Goal: Task Accomplishment & Management: Manage account settings

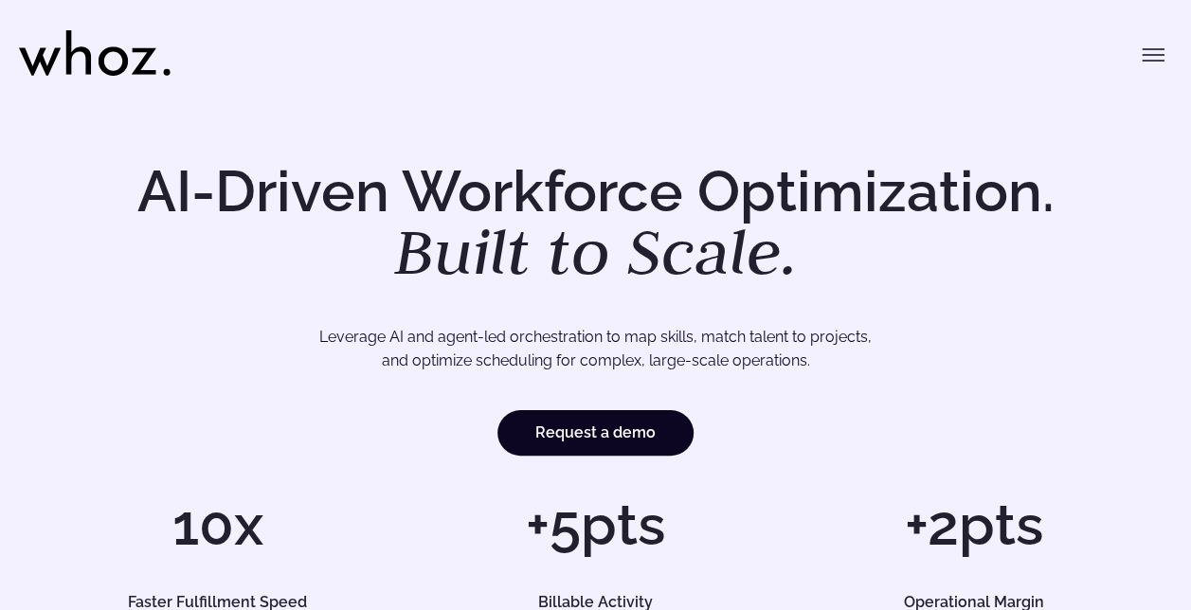
click at [1150, 47] on icon "Toggle menu" at bounding box center [1153, 55] width 23 height 23
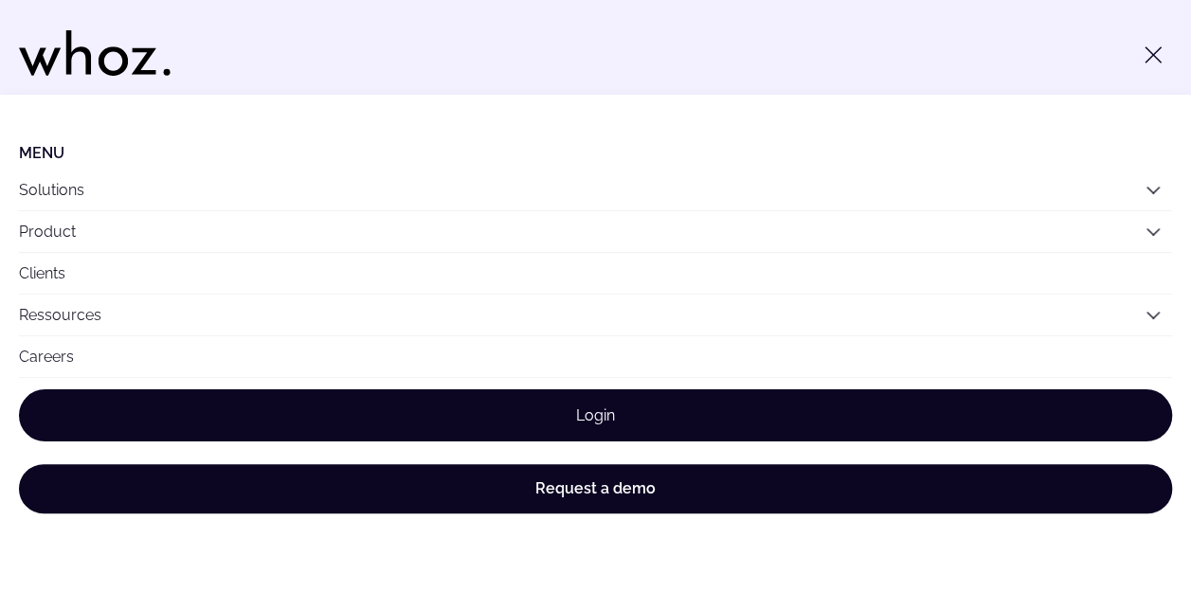
click at [729, 398] on link "Login" at bounding box center [595, 415] width 1153 height 52
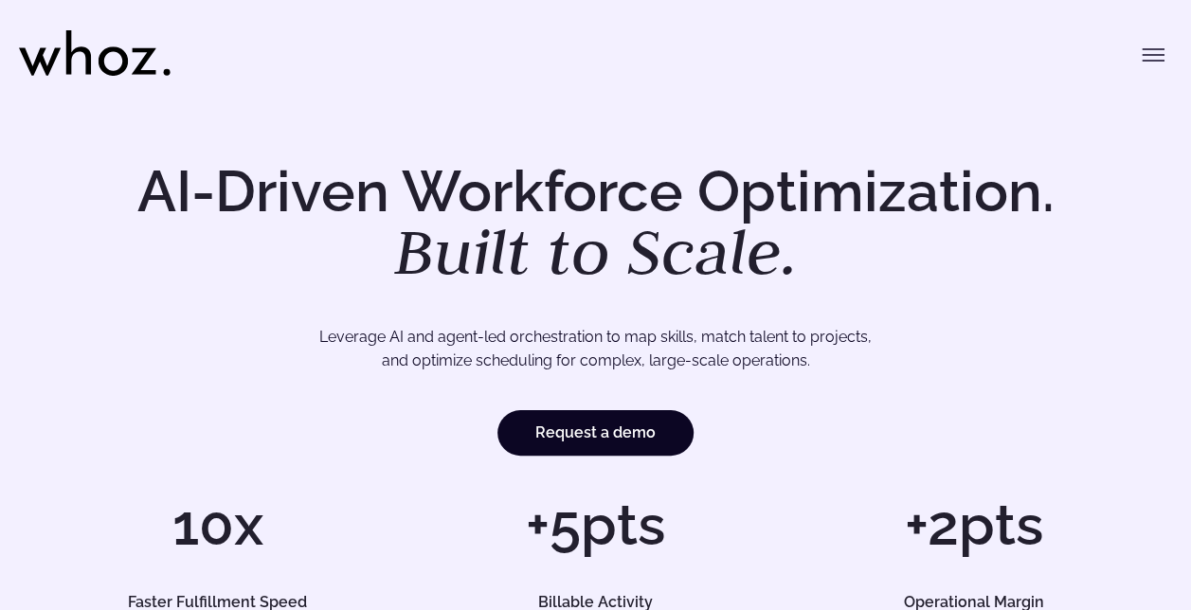
click at [1149, 56] on icon "Toggle menu" at bounding box center [1153, 55] width 23 height 23
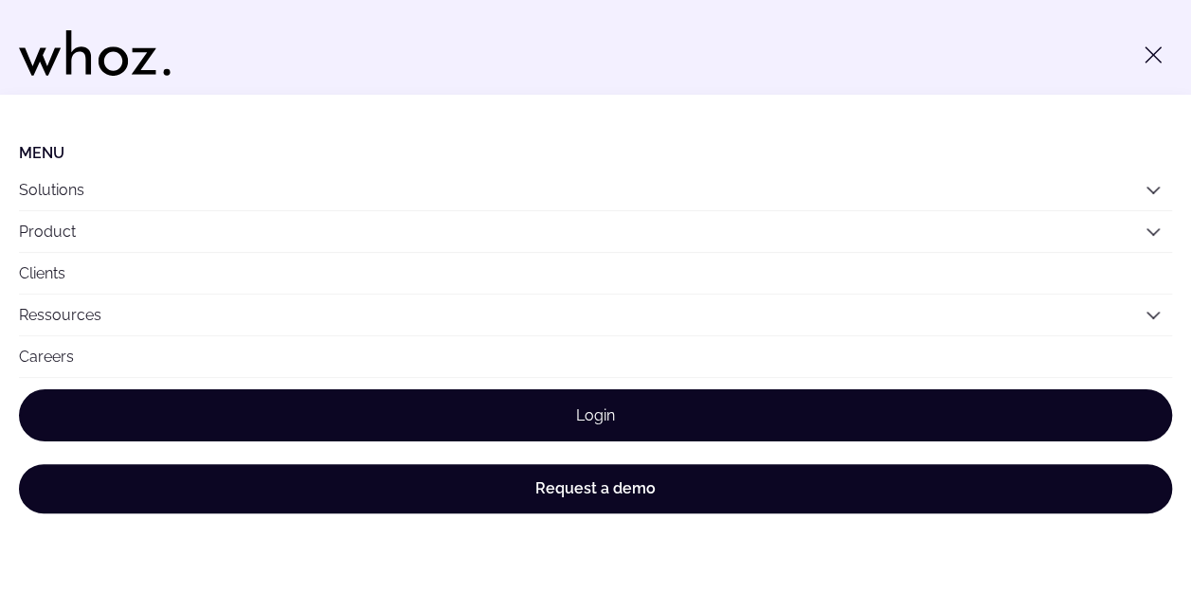
click at [625, 400] on link "Login" at bounding box center [595, 415] width 1153 height 52
